Goal: Information Seeking & Learning: Learn about a topic

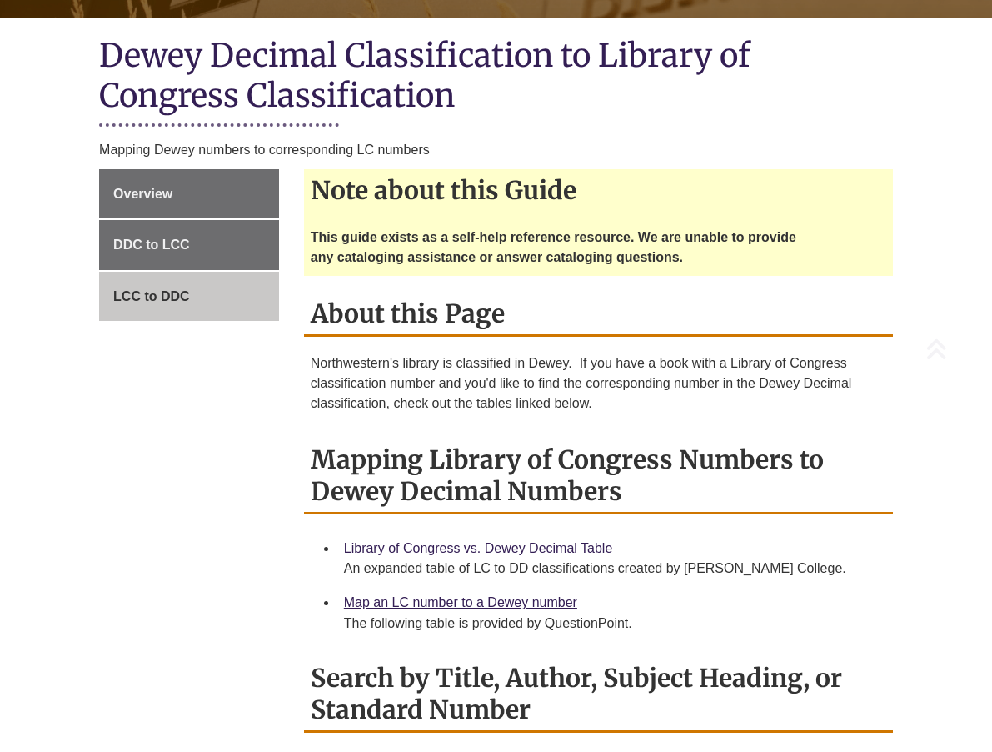
scroll to position [417, 0]
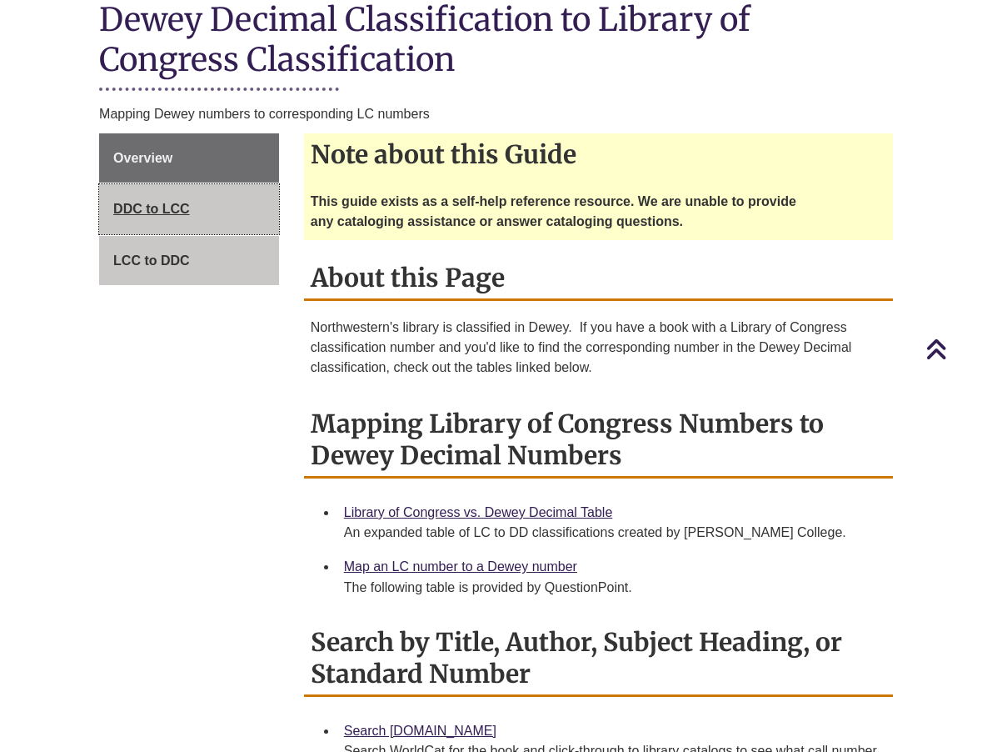
click at [208, 202] on link "DDC to LCC" at bounding box center [189, 209] width 180 height 50
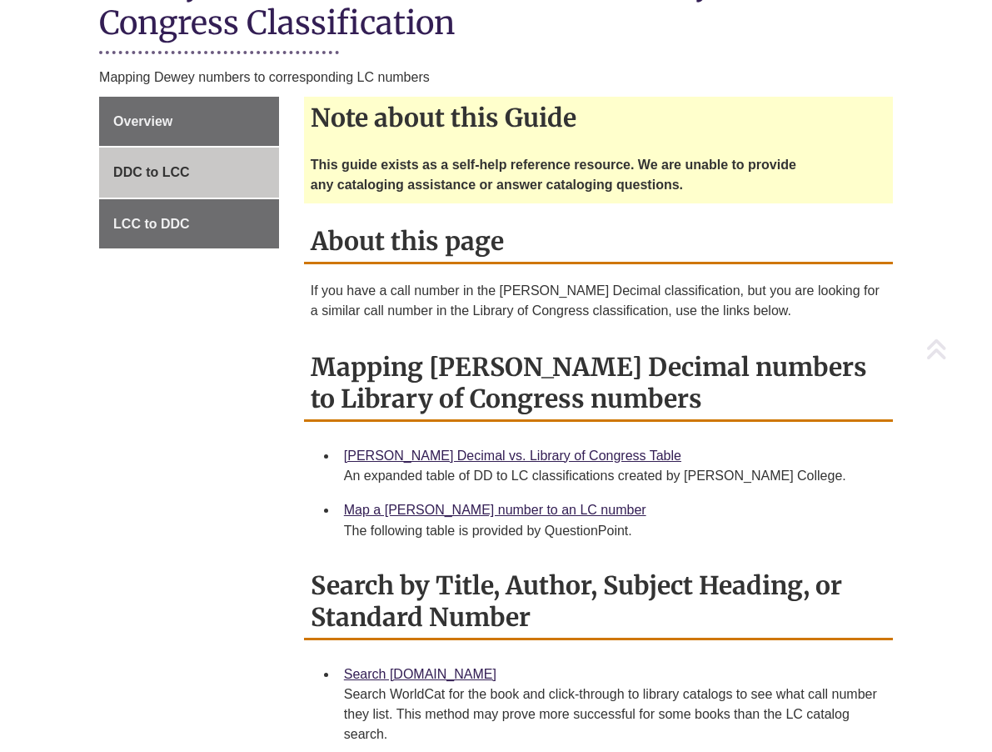
scroll to position [500, 0]
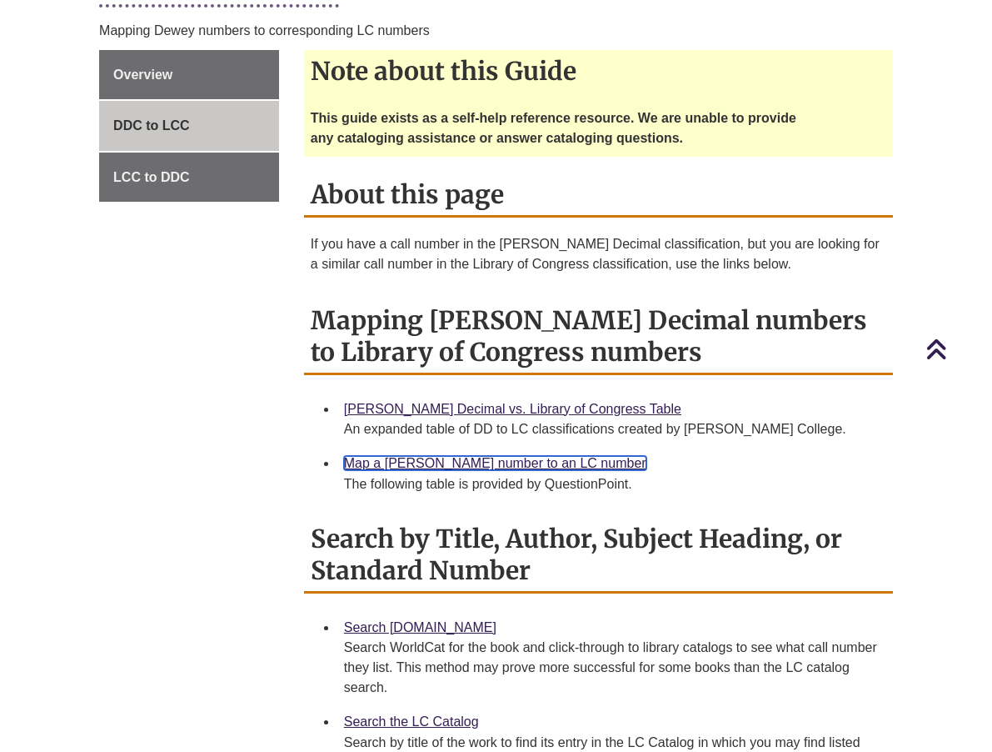
click at [467, 467] on link "Map a [PERSON_NAME] number to an LC number" at bounding box center [495, 463] width 302 height 14
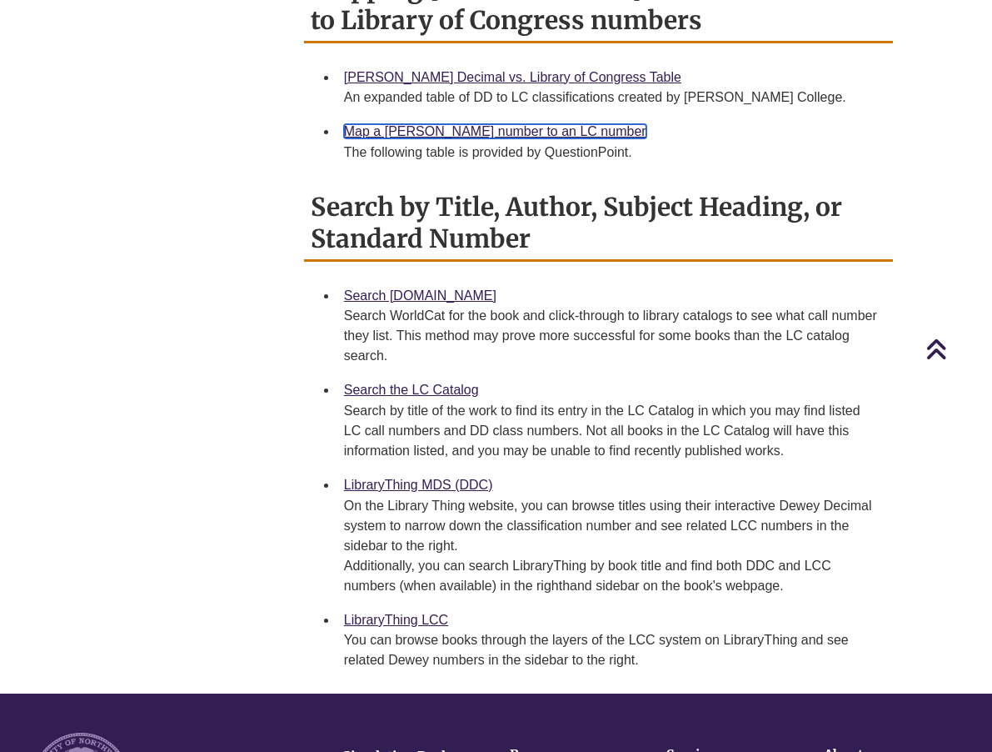
scroll to position [833, 0]
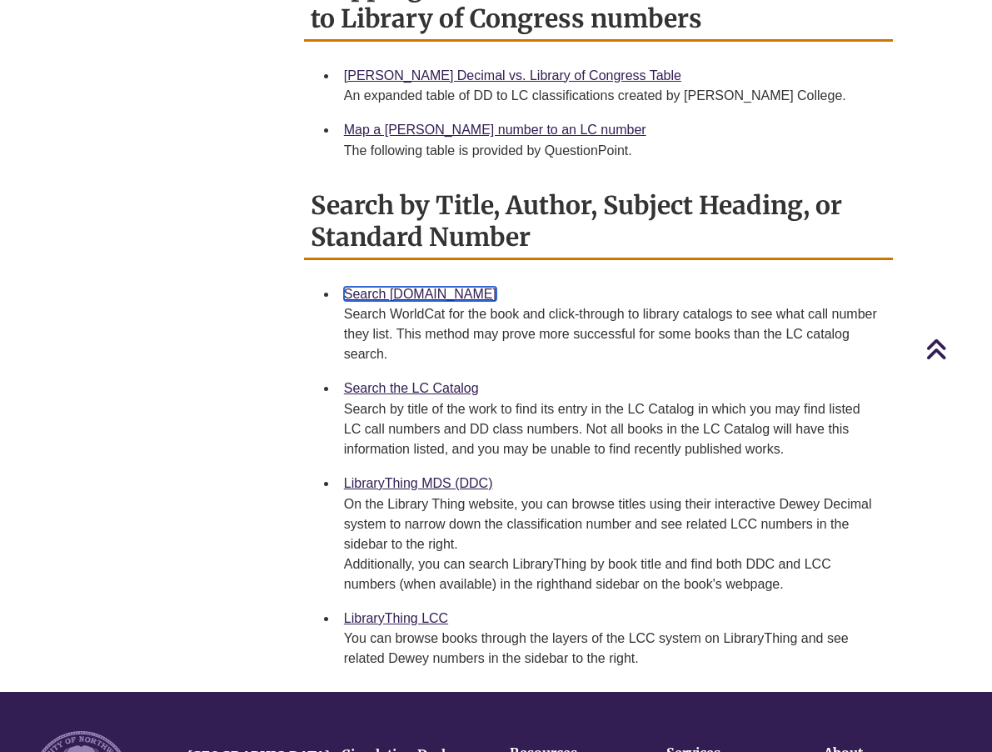
click at [443, 287] on link "Search [DOMAIN_NAME]" at bounding box center [420, 294] width 152 height 14
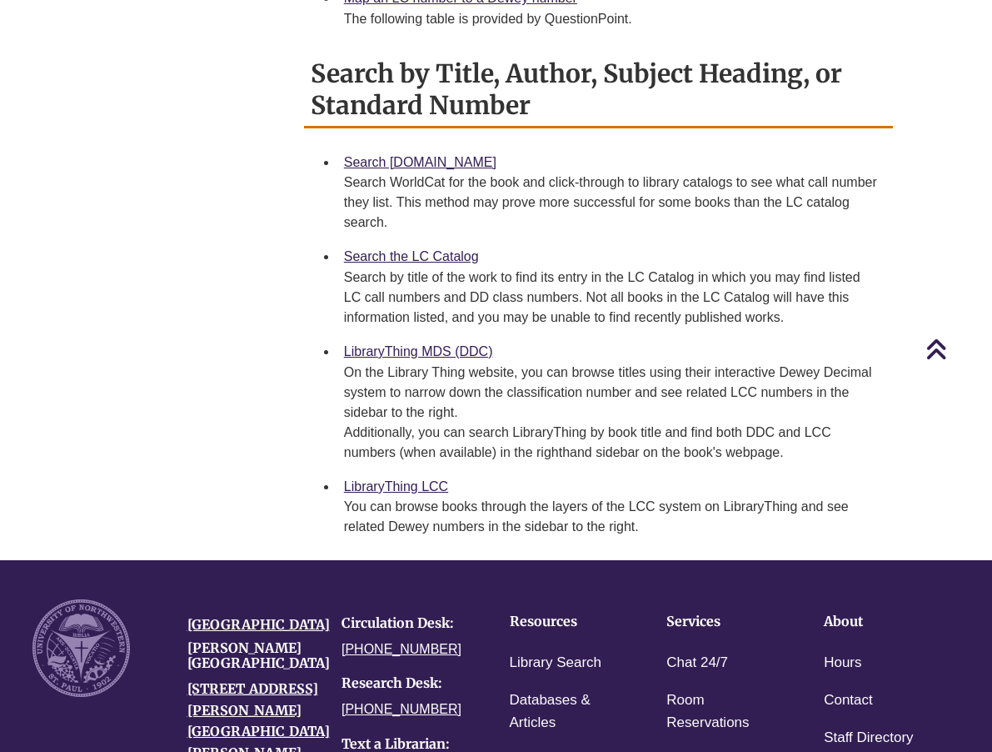
scroll to position [750, 0]
